Goal: Information Seeking & Learning: Learn about a topic

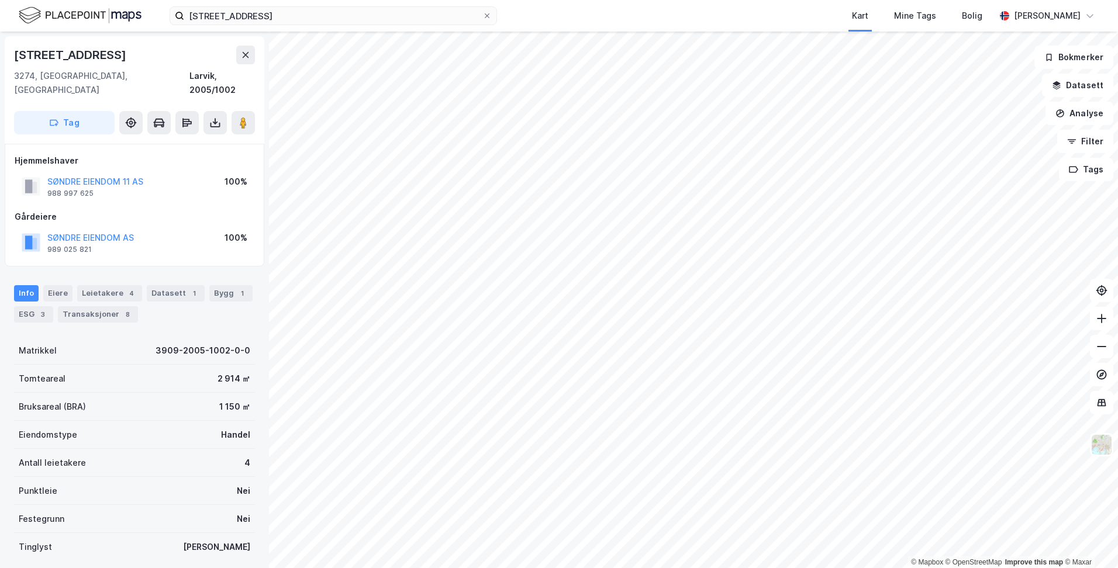
drag, startPoint x: 317, startPoint y: 25, endPoint x: 165, endPoint y: 25, distance: 152.0
click at [165, 25] on div "Frankendalsveien 97 Kart Mine Tags Bolig [PERSON_NAME]" at bounding box center [559, 16] width 1118 height 32
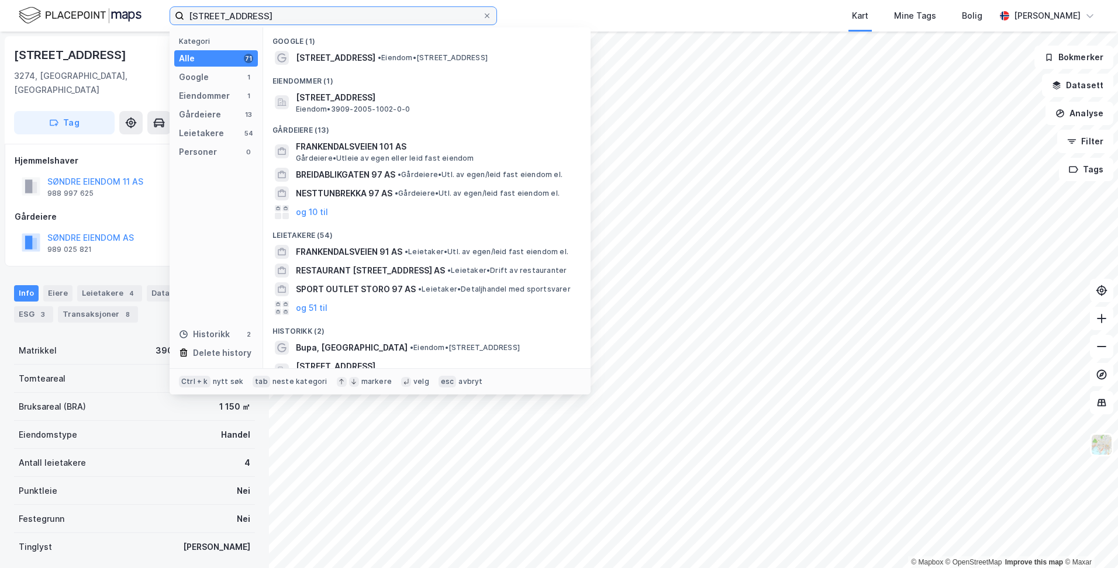
drag, startPoint x: 308, startPoint y: 16, endPoint x: 302, endPoint y: 15, distance: 6.5
click at [302, 15] on input "[STREET_ADDRESS]" at bounding box center [333, 16] width 298 height 18
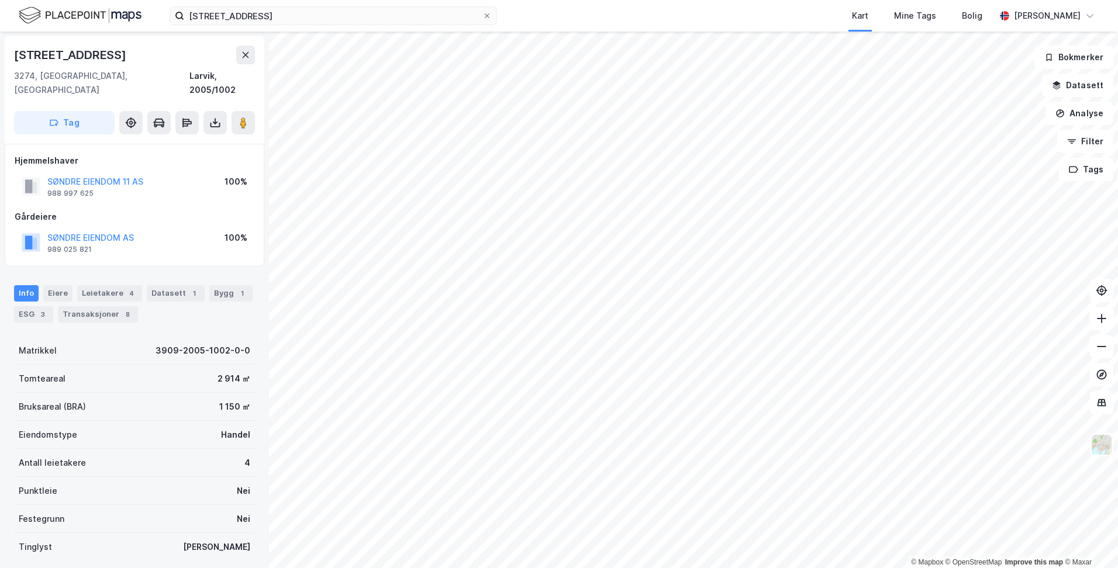
click at [551, 12] on div "Frankendalsveien 97 Kart Mine Tags Bolig [PERSON_NAME]" at bounding box center [559, 16] width 1118 height 32
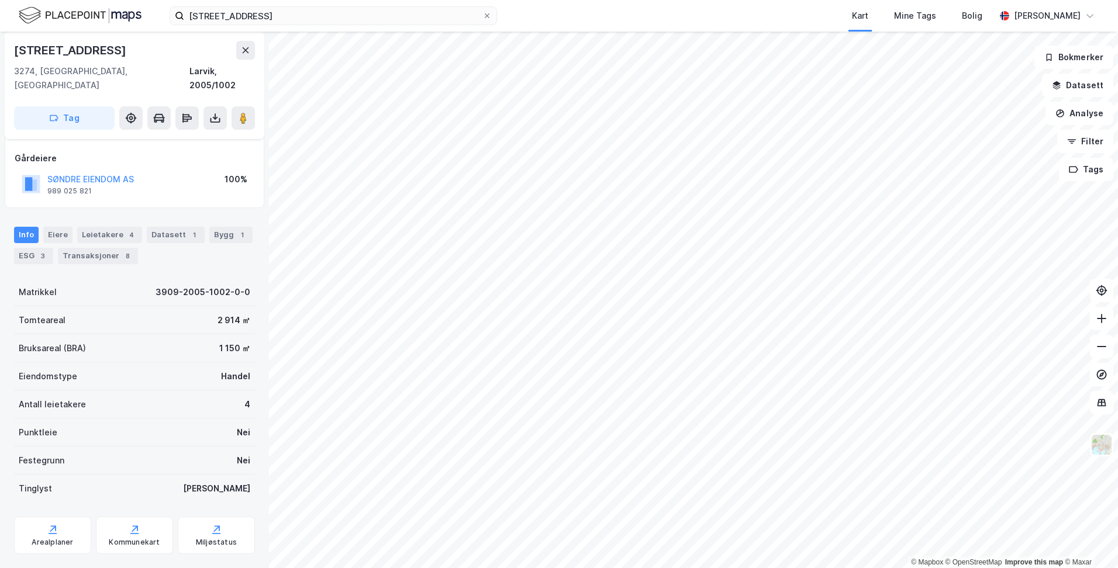
scroll to position [68, 0]
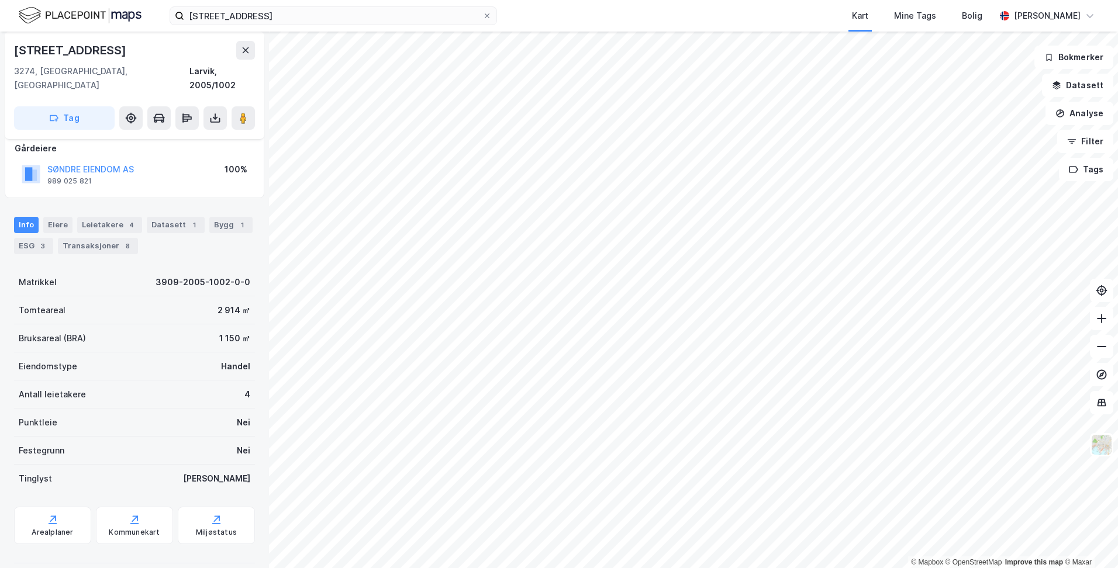
click at [236, 219] on div "1" at bounding box center [242, 225] width 12 height 12
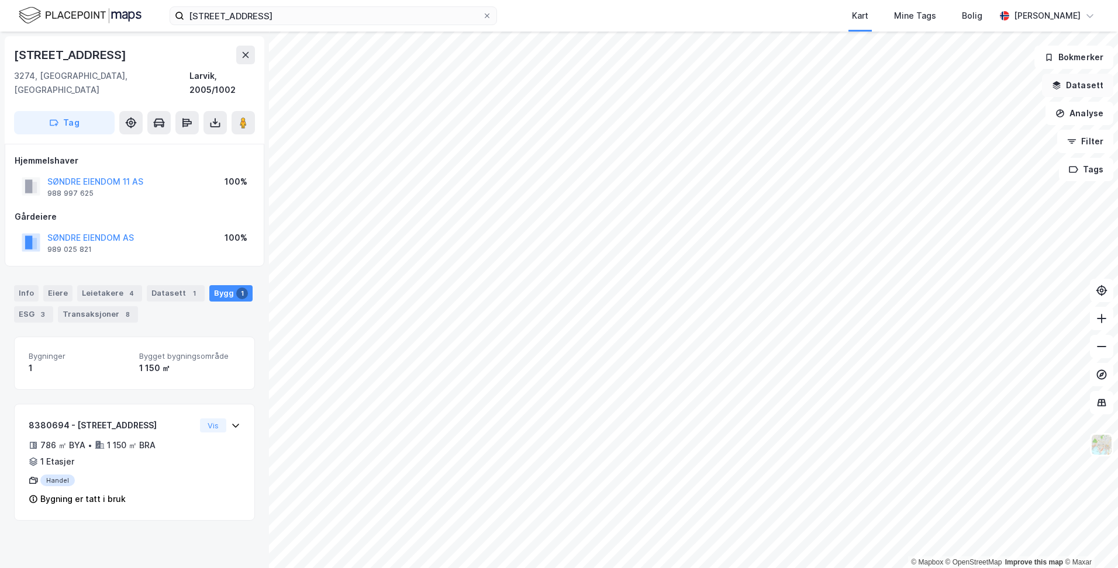
click at [1079, 81] on button "Datasett" at bounding box center [1077, 85] width 71 height 23
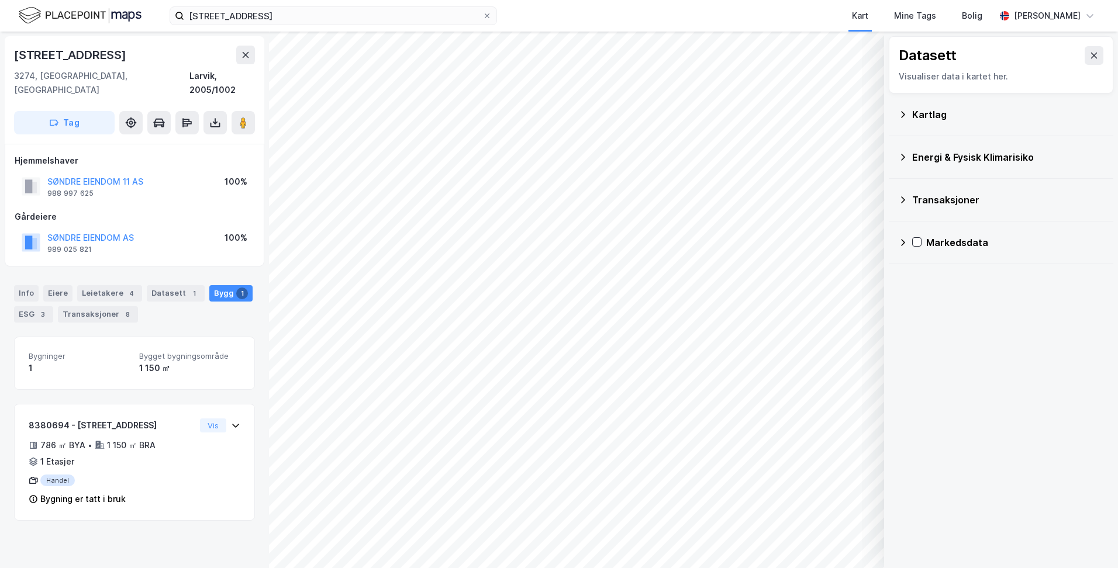
click at [938, 120] on div "Kartlag" at bounding box center [1008, 115] width 192 height 14
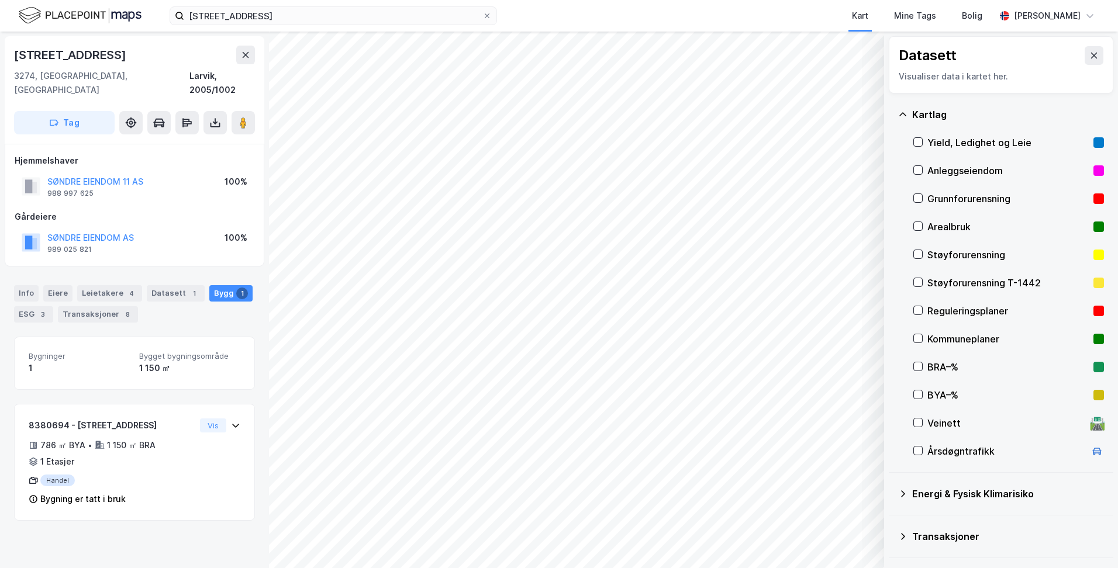
click at [981, 315] on div "Reguleringsplaner" at bounding box center [1007, 311] width 161 height 14
click at [811, 547] on div "Layers 1 Tøm Vis" at bounding box center [823, 526] width 111 height 56
click at [787, 535] on button "Vis" at bounding box center [823, 537] width 97 height 19
click at [762, 514] on div "Reguleringsplaner" at bounding box center [770, 516] width 66 height 9
click at [814, 512] on icon at bounding box center [818, 512] width 8 height 5
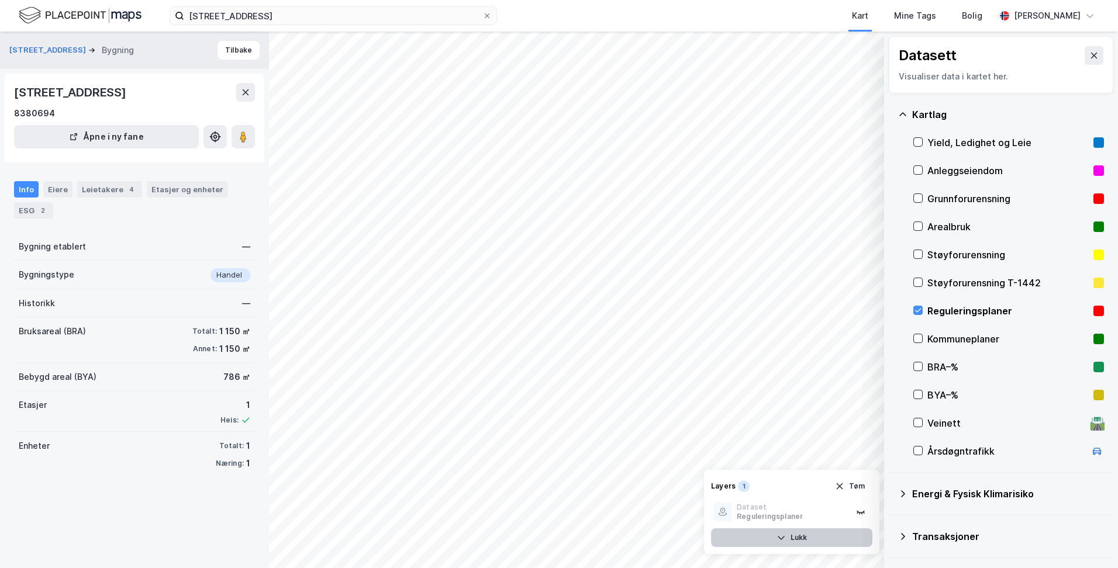
click at [794, 536] on button "Lukk" at bounding box center [791, 537] width 161 height 19
click at [825, 533] on button "Vis" at bounding box center [823, 537] width 97 height 19
click at [816, 516] on icon at bounding box center [818, 511] width 9 height 9
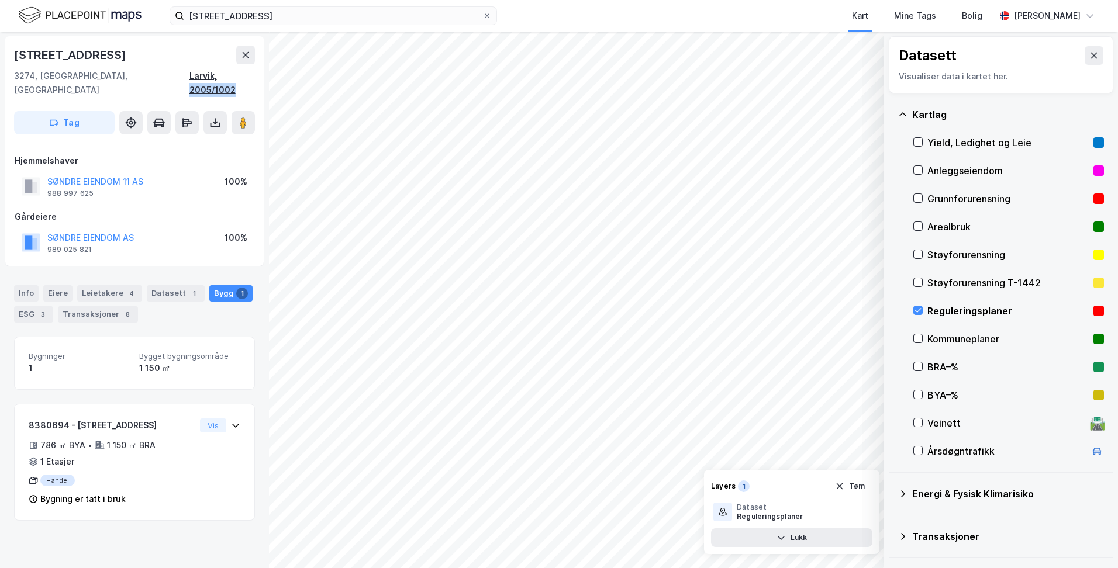
drag, startPoint x: 256, startPoint y: 77, endPoint x: 211, endPoint y: 77, distance: 45.0
click at [211, 77] on div "[STREET_ADDRESS], 2005/1002 Tag" at bounding box center [135, 90] width 260 height 108
copy div "2005/1002"
